Goal: Transaction & Acquisition: Purchase product/service

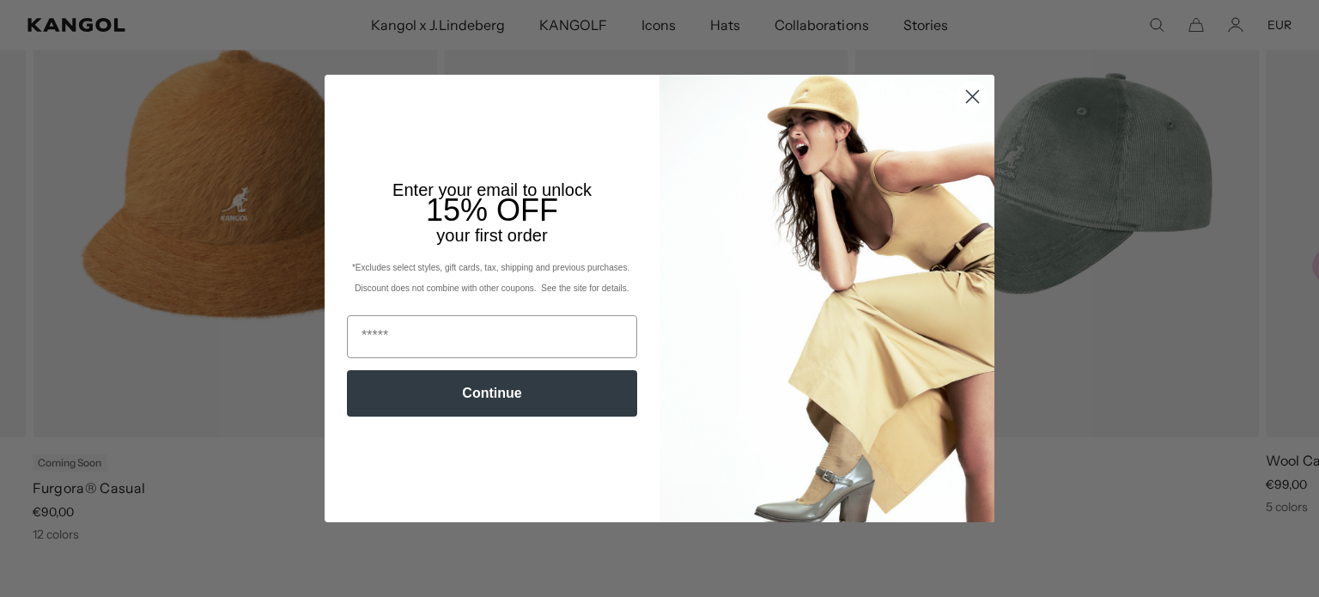
scroll to position [0, 354]
click at [970, 95] on circle "Close dialog" at bounding box center [972, 96] width 28 height 28
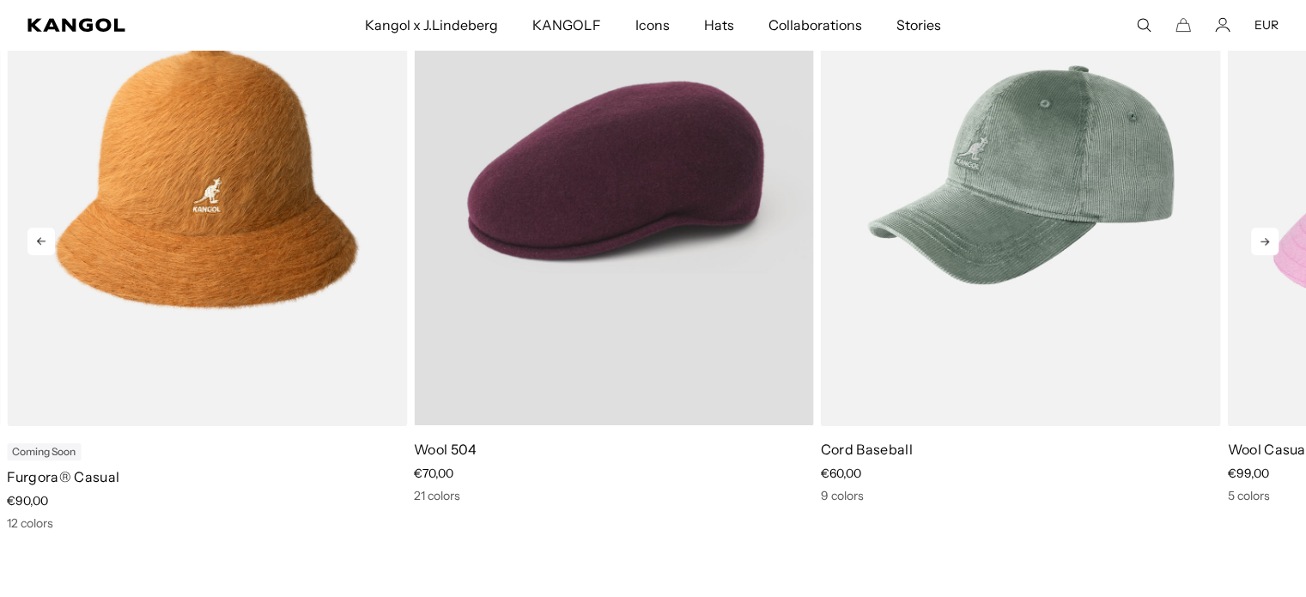
scroll to position [0, 0]
click at [643, 244] on video "Wool 504" at bounding box center [614, 175] width 400 height 502
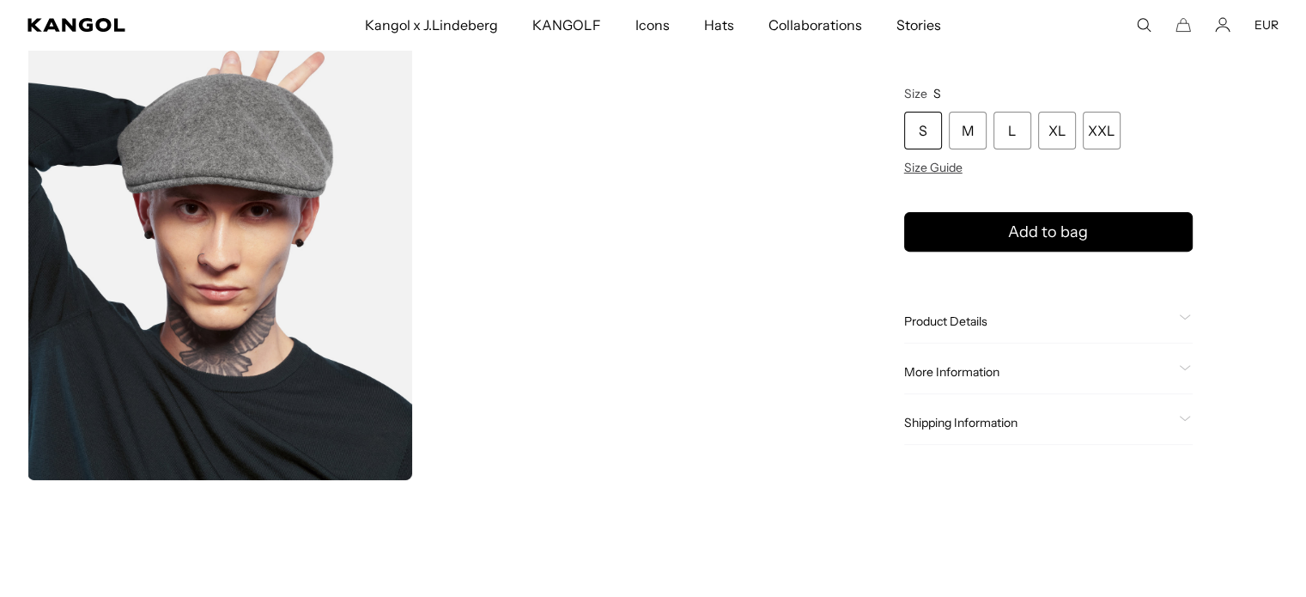
scroll to position [0, 354]
click at [1181, 322] on span at bounding box center [1186, 322] width 14 height 14
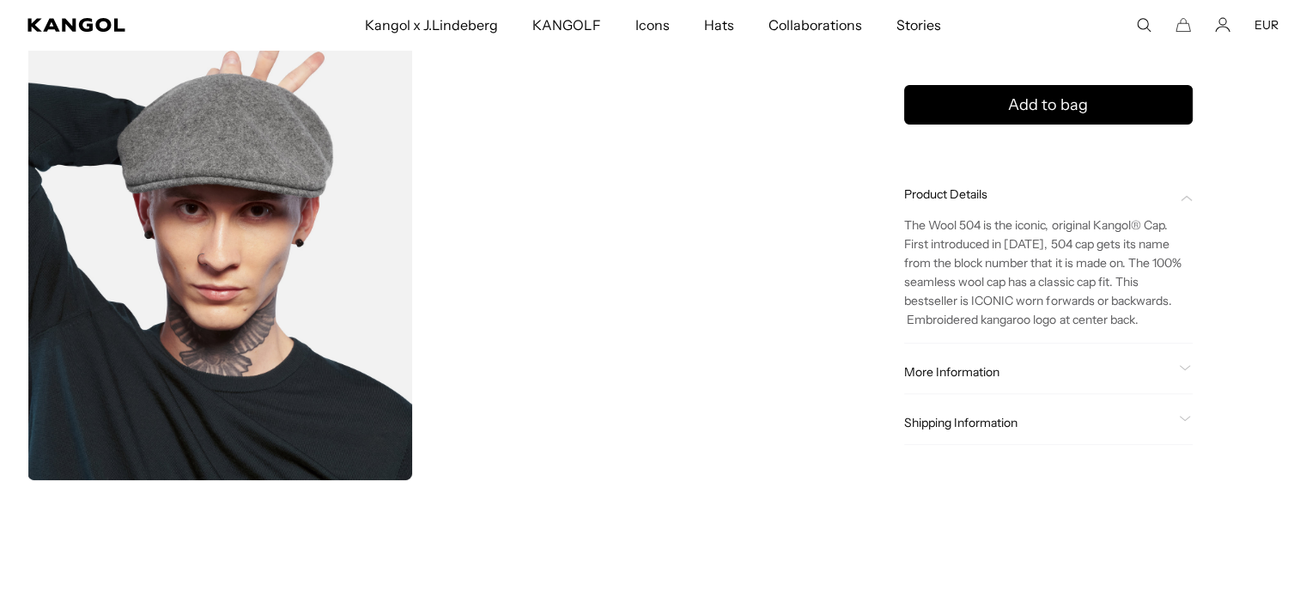
scroll to position [0, 0]
